Goal: Information Seeking & Learning: Check status

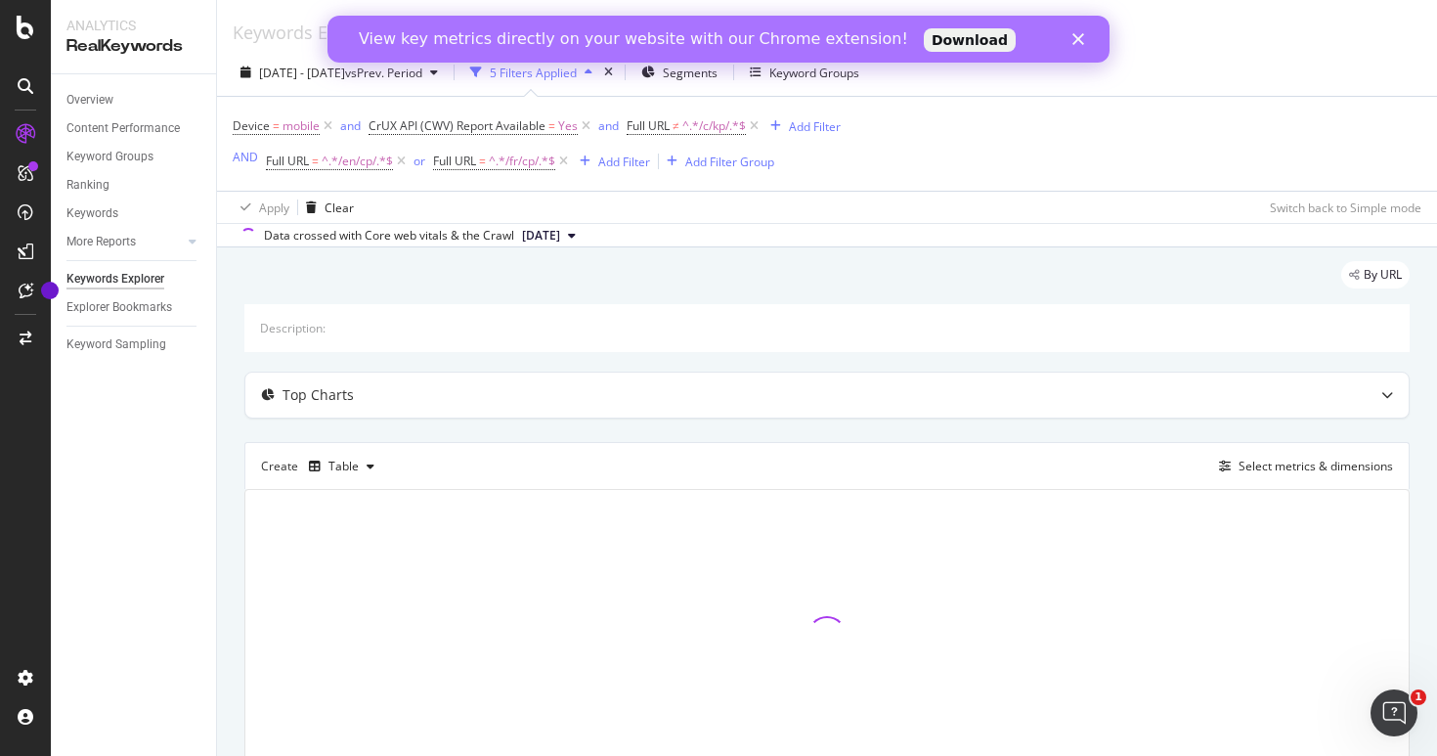
click at [1076, 35] on polygon "Close" at bounding box center [1079, 39] width 12 height 12
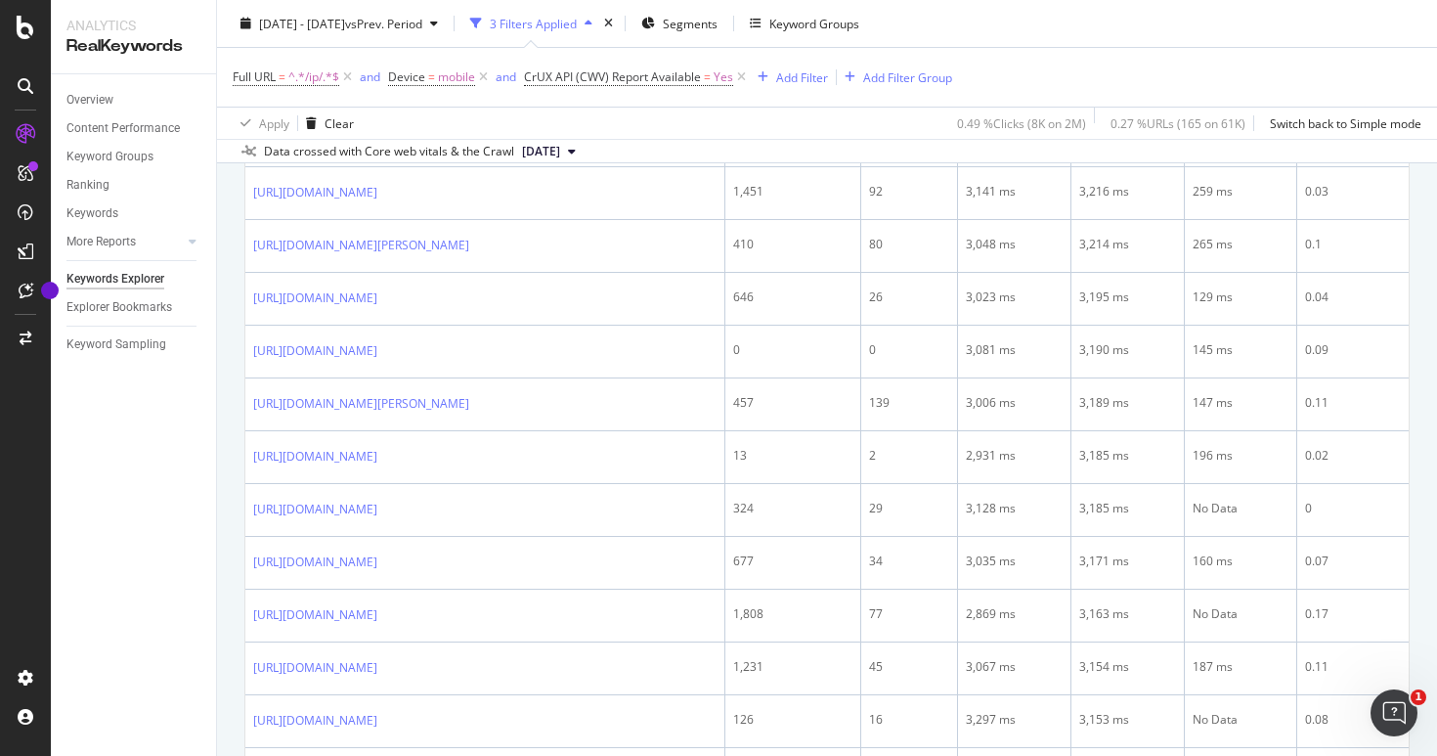
scroll to position [2750, 0]
